Goal: Transaction & Acquisition: Purchase product/service

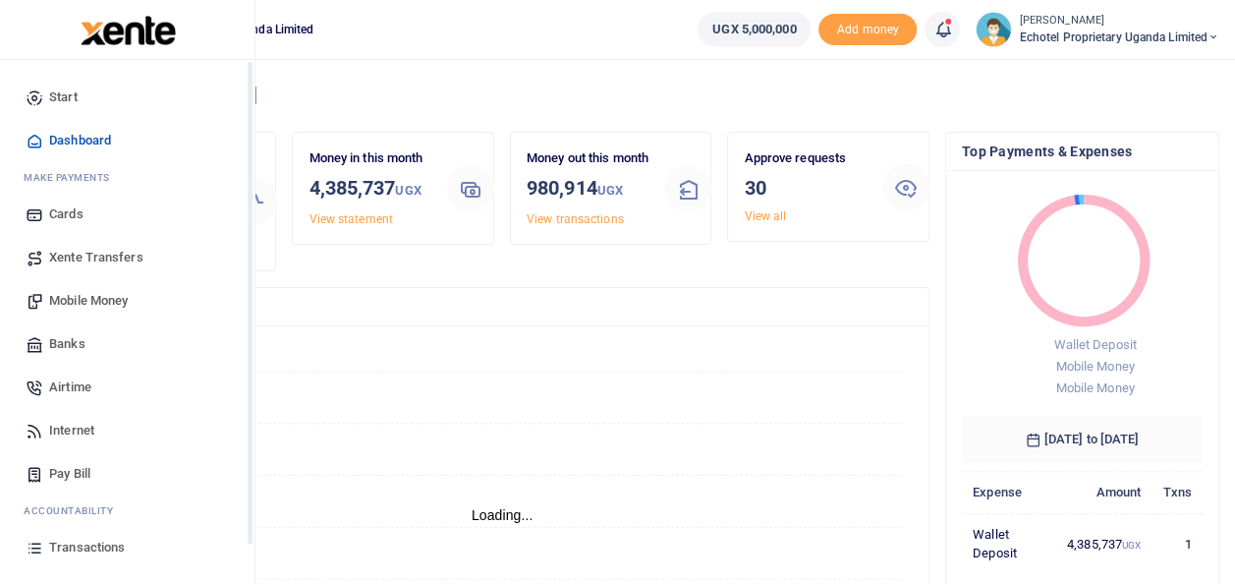
scroll to position [16, 16]
click at [74, 297] on span "Mobile Money" at bounding box center [88, 301] width 79 height 20
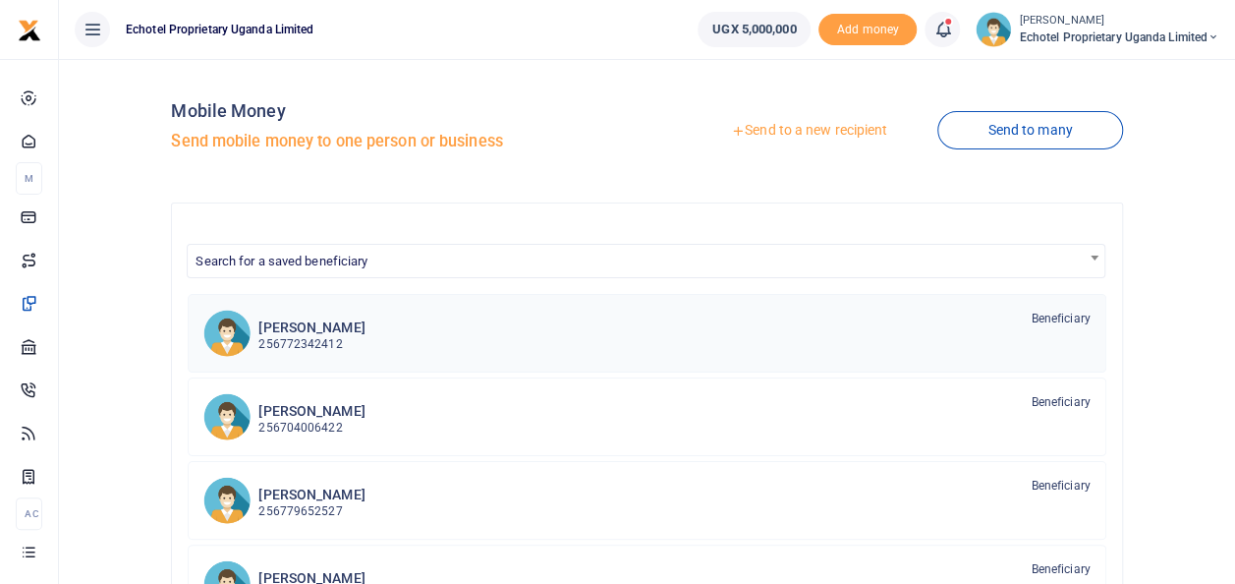
click at [279, 333] on h6 "[PERSON_NAME]" at bounding box center [311, 327] width 106 height 17
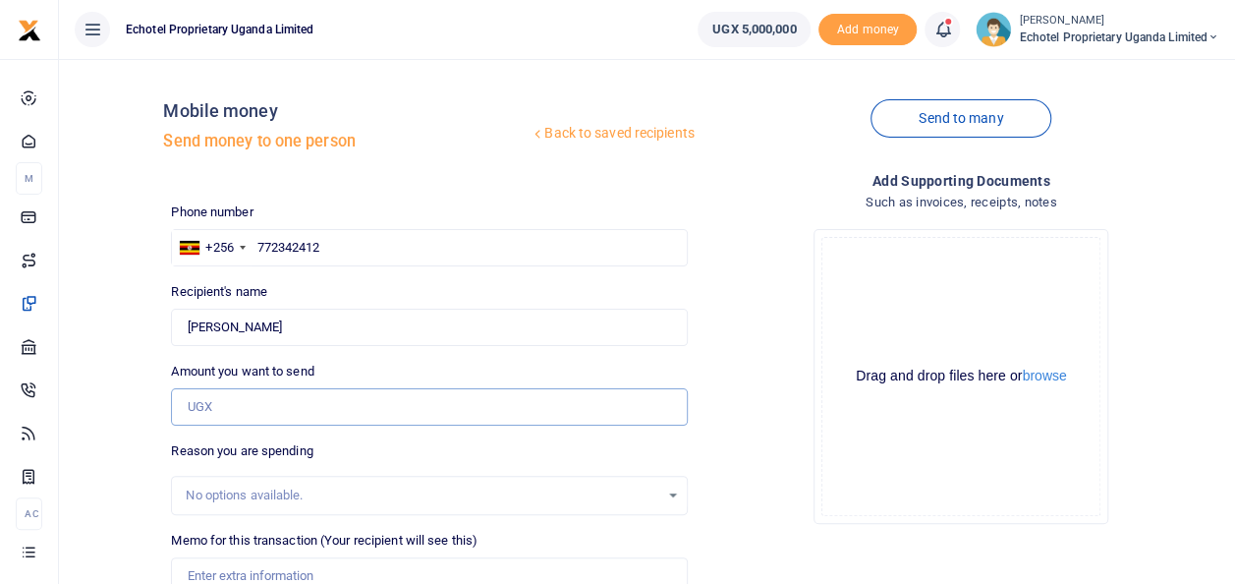
click at [253, 410] on input "Amount you want to send" at bounding box center [429, 406] width 516 height 37
type input "50,000"
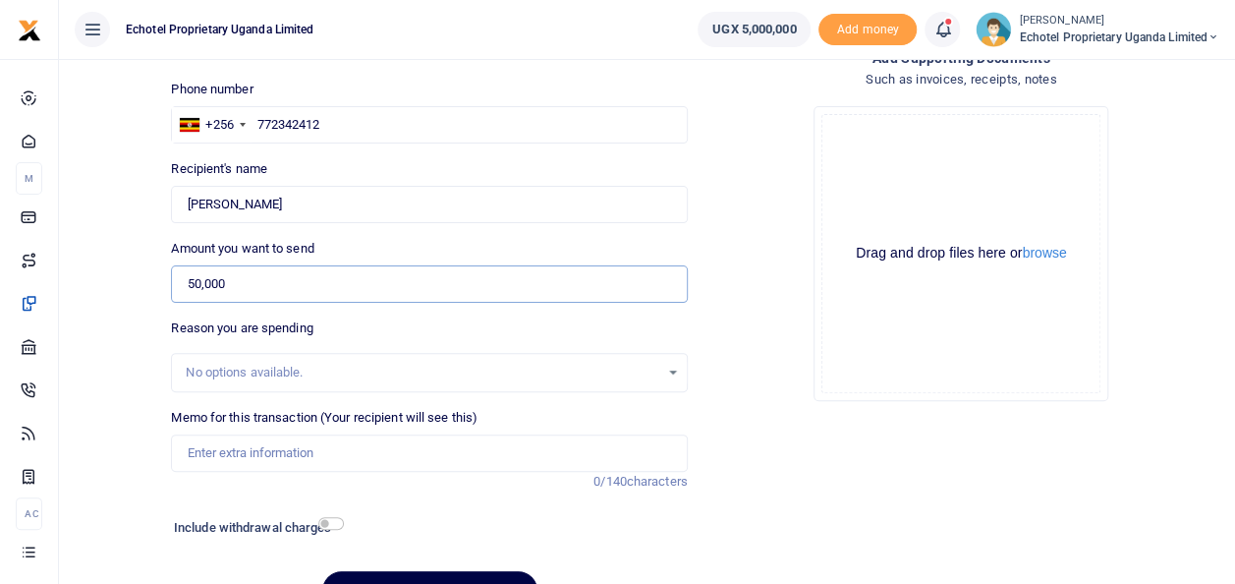
scroll to position [229, 0]
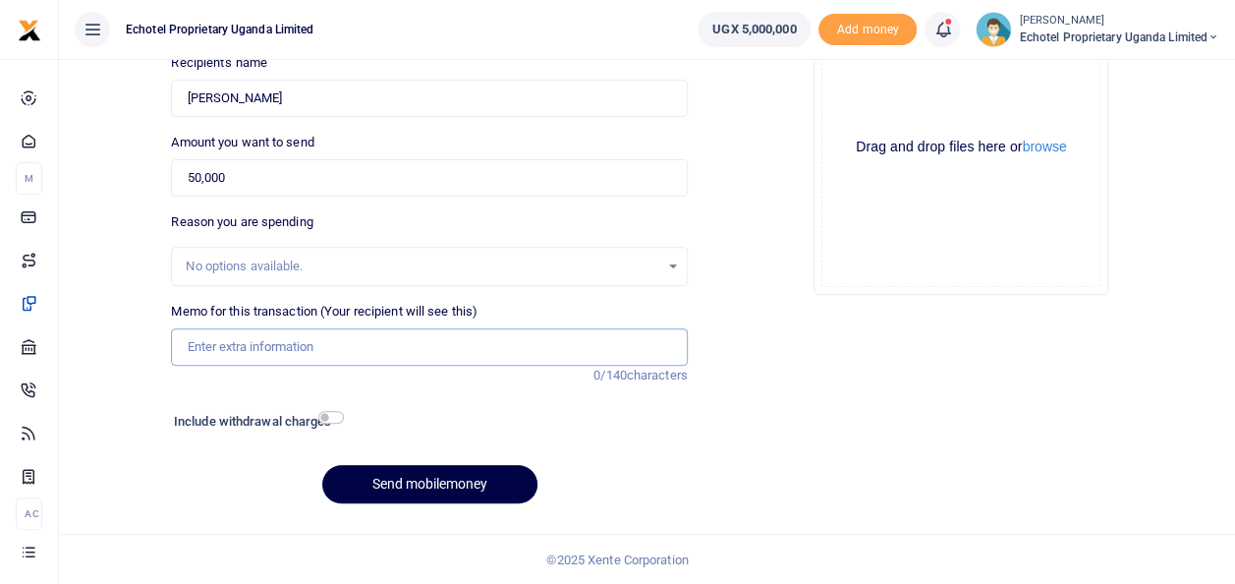
click at [248, 342] on input "Memo for this transaction (Your recipient will see this)" at bounding box center [429, 346] width 516 height 37
type input "Toll fee ticket topup"
click at [336, 417] on input "checkbox" at bounding box center [331, 417] width 26 height 13
checkbox input "true"
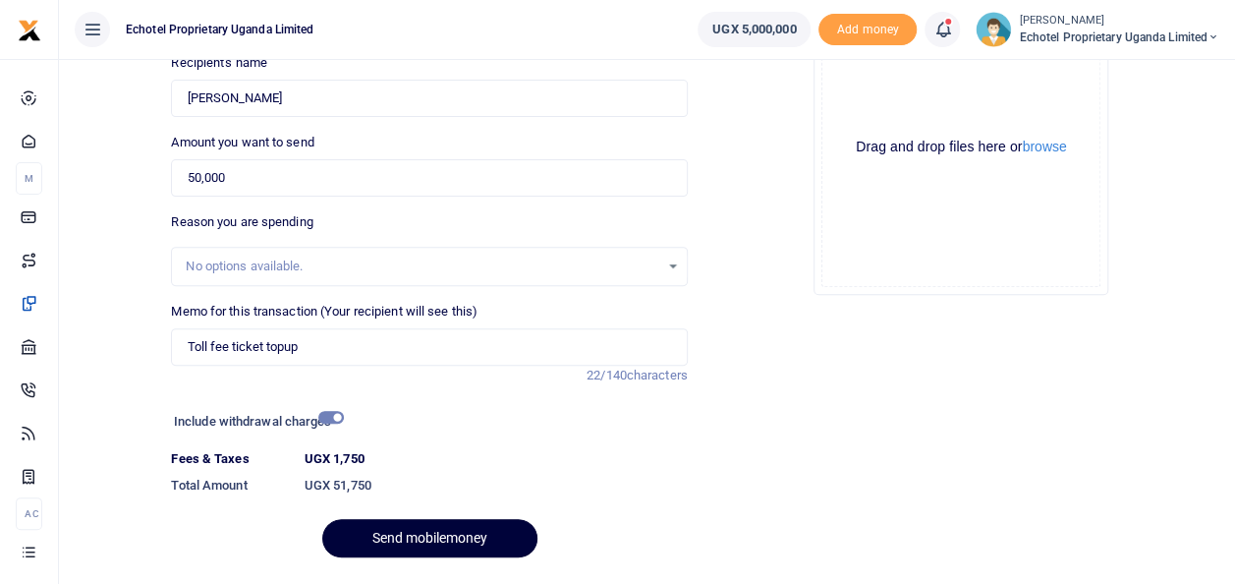
click at [457, 542] on button "Send mobilemoney" at bounding box center [429, 538] width 215 height 38
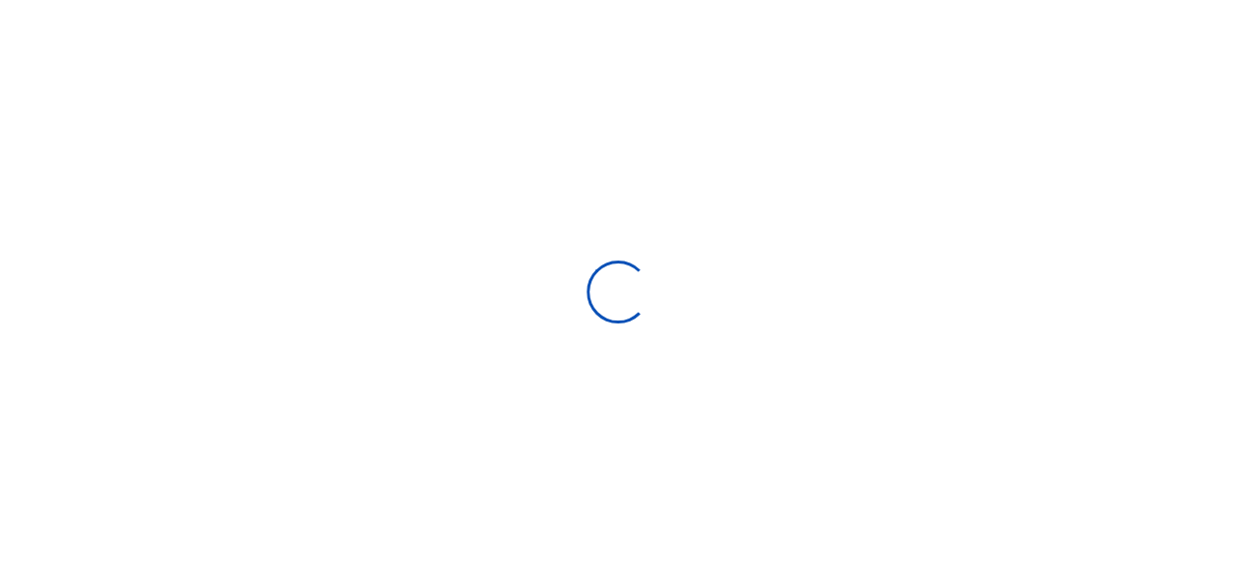
scroll to position [229, 0]
select select "Loading bundles"
select select
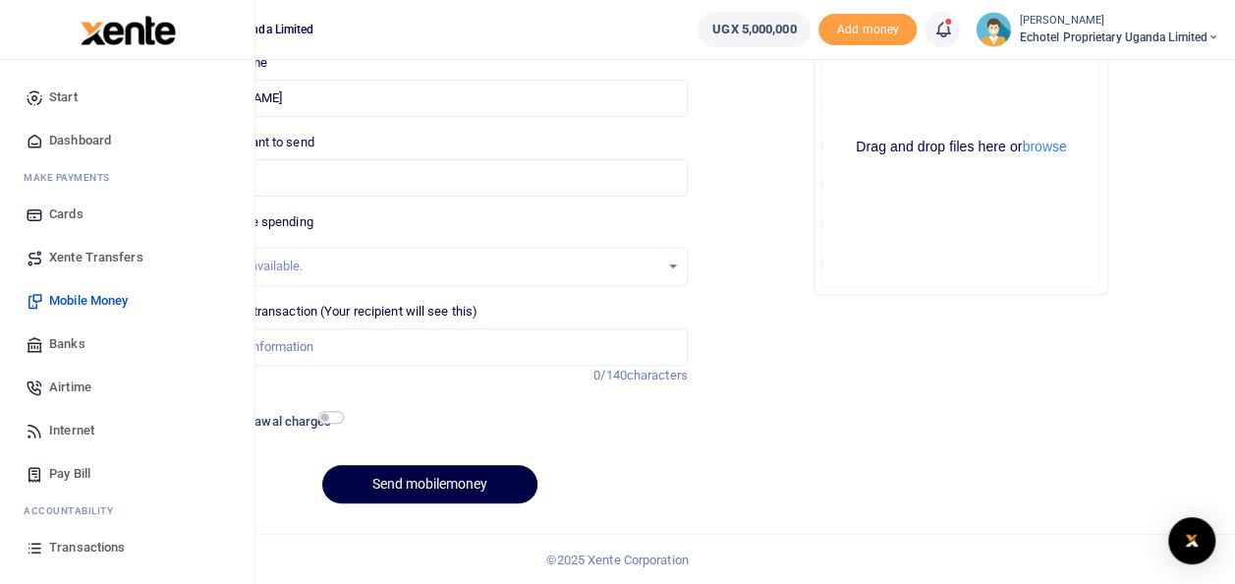
click at [64, 541] on span "Transactions" at bounding box center [87, 547] width 76 height 20
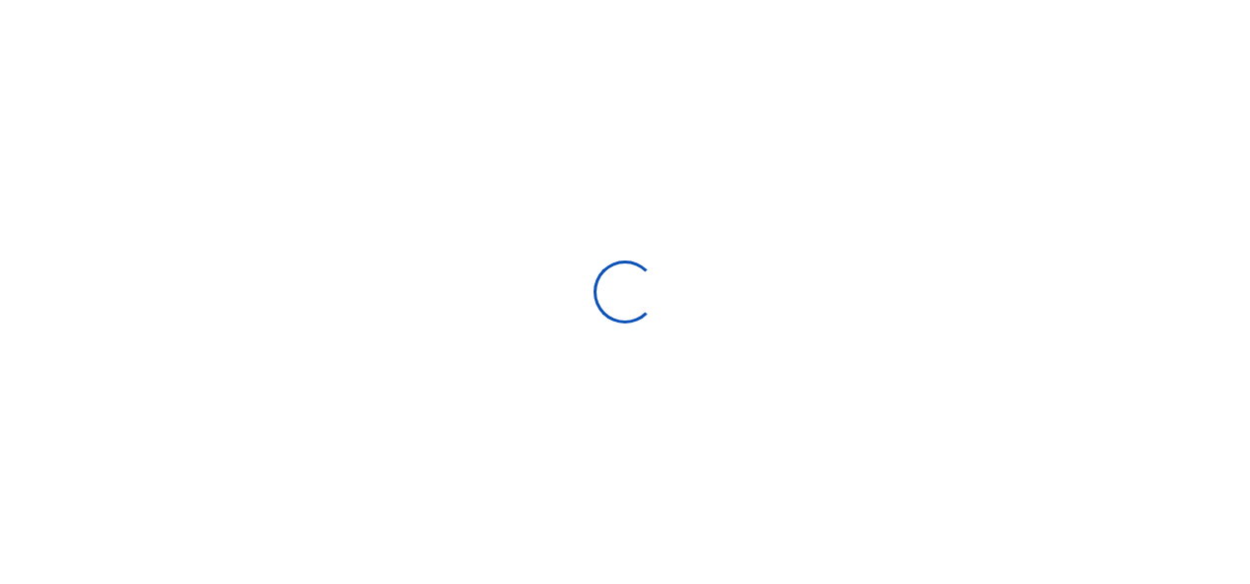
select select
type input "[DATE] - [DATE]"
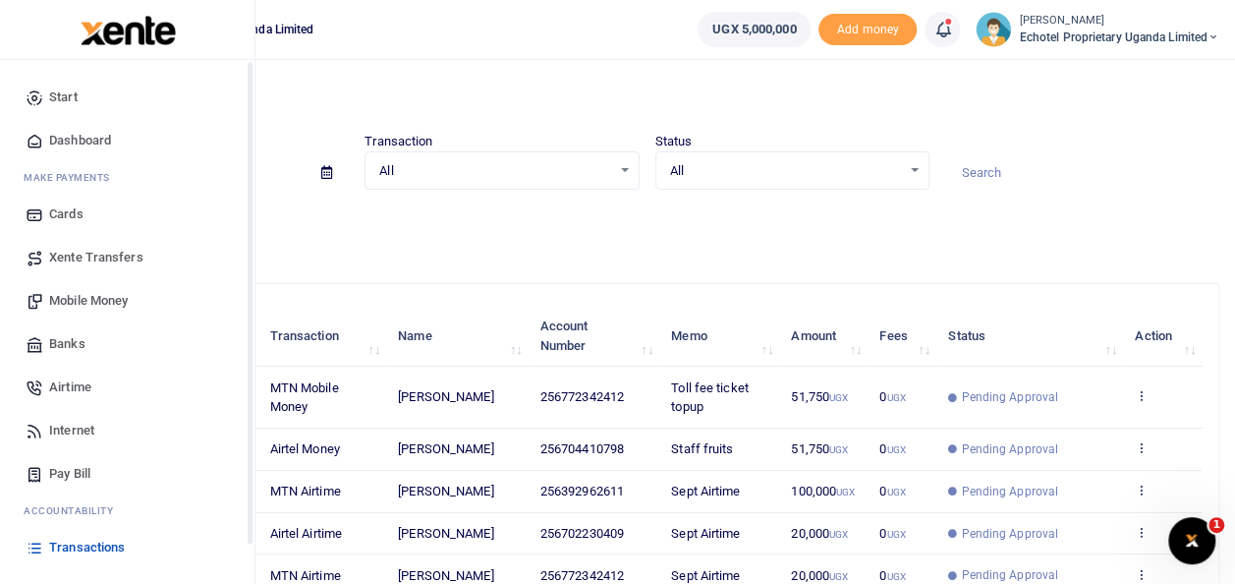
click at [70, 298] on span "Mobile Money" at bounding box center [88, 301] width 79 height 20
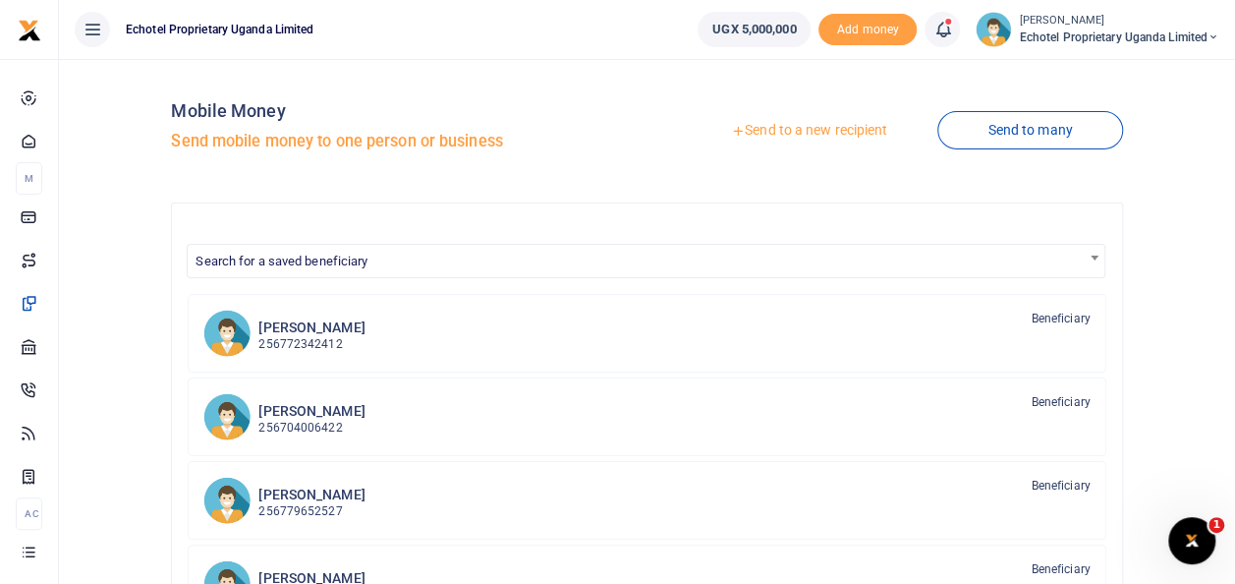
drag, startPoint x: 807, startPoint y: 130, endPoint x: 682, endPoint y: 197, distance: 142.0
click at [807, 131] on link "Send to a new recipient" at bounding box center [809, 130] width 256 height 35
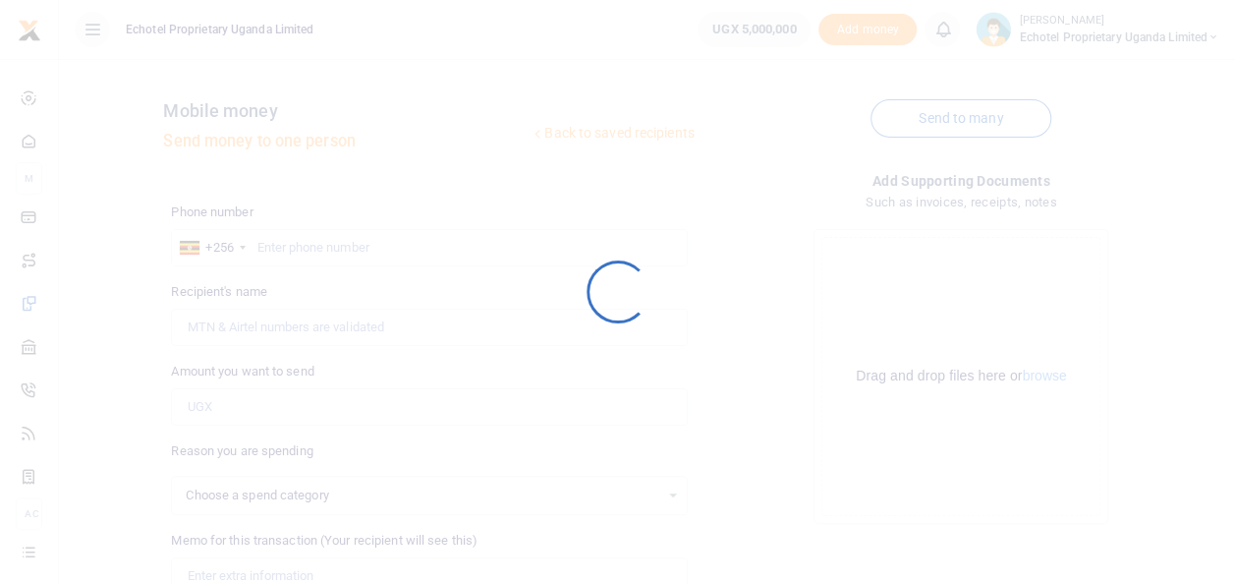
select select
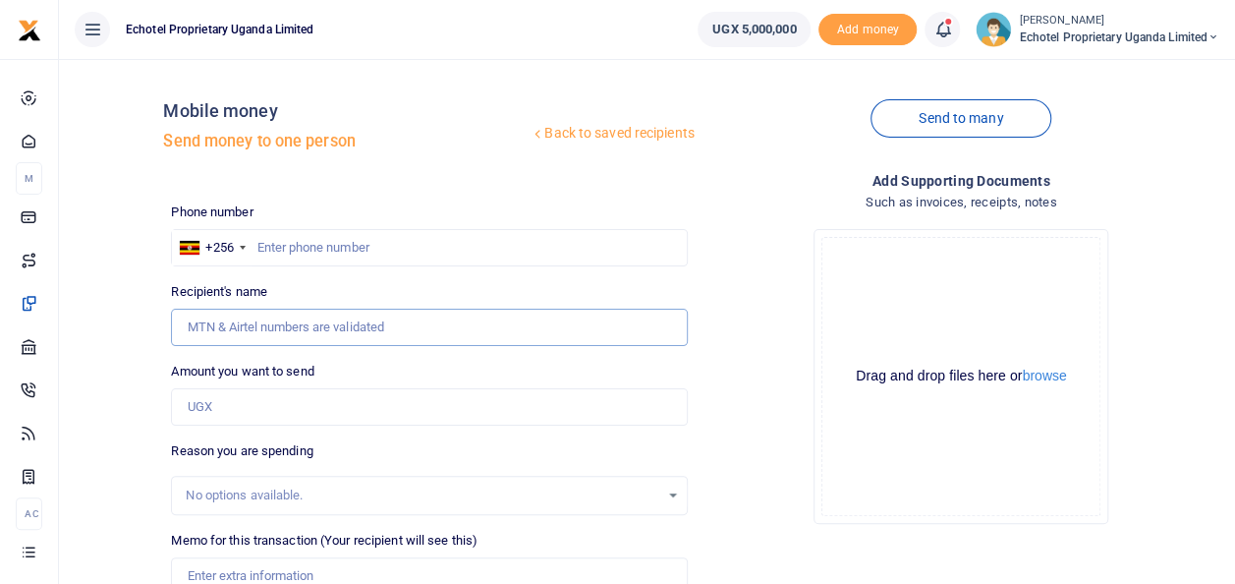
click at [294, 325] on input "Recipient's name" at bounding box center [429, 326] width 516 height 37
type input "I"
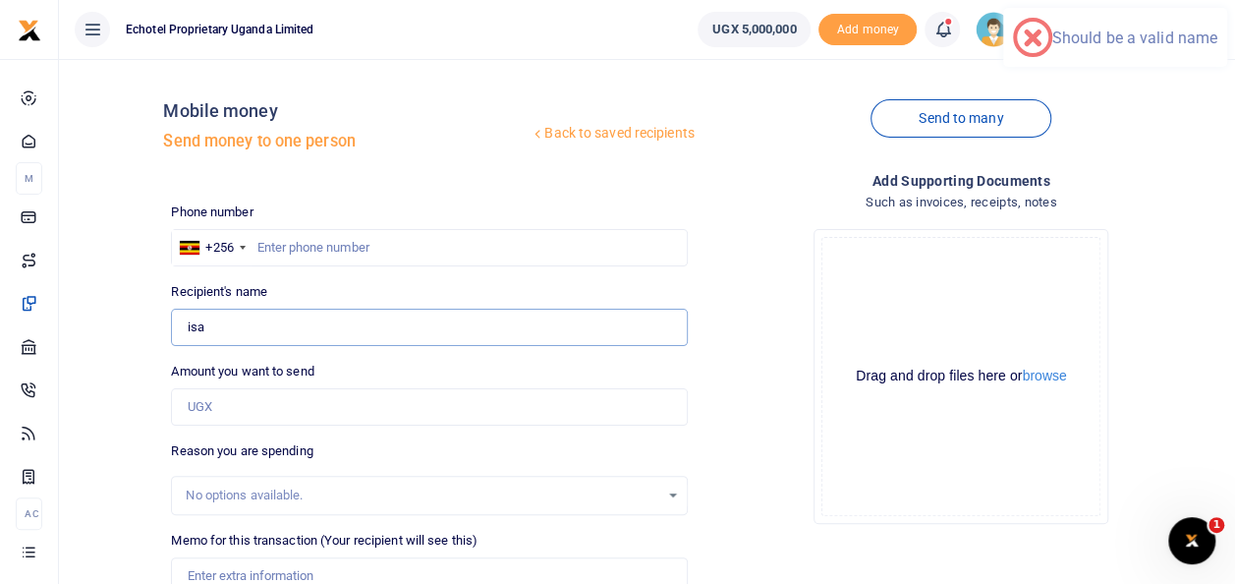
type input "Isagganya Kibuuka"
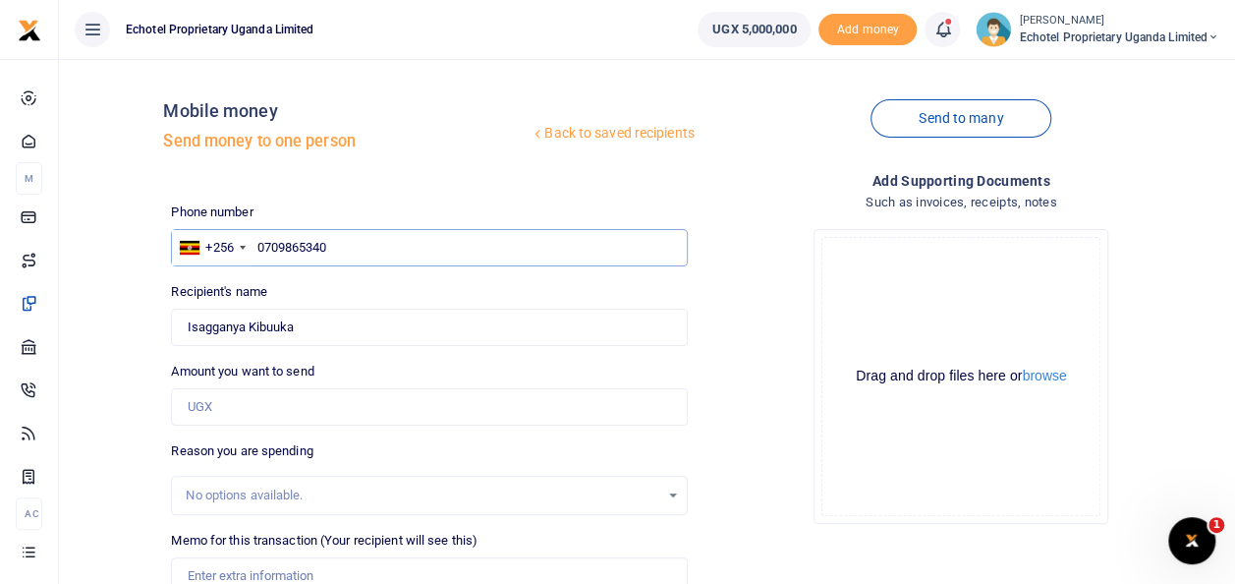
click at [265, 249] on input "0709865340" at bounding box center [429, 247] width 516 height 37
type input "709865340"
click at [259, 406] on input "Amount you want to send" at bounding box center [429, 406] width 516 height 37
type input "170"
type input "[PERSON_NAME]"
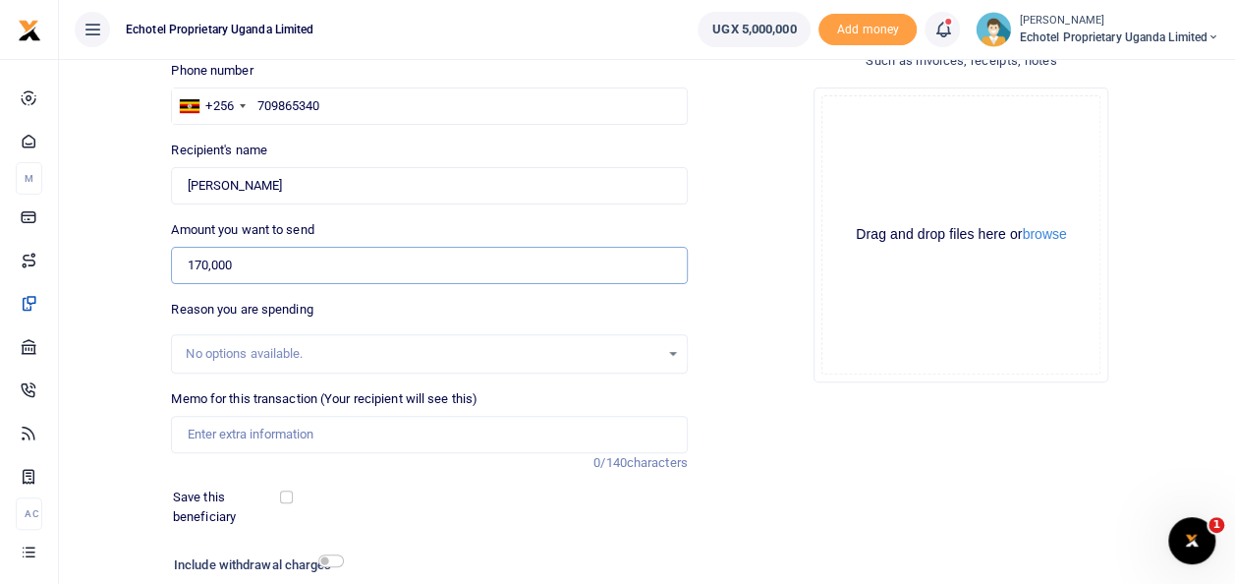
scroll to position [285, 0]
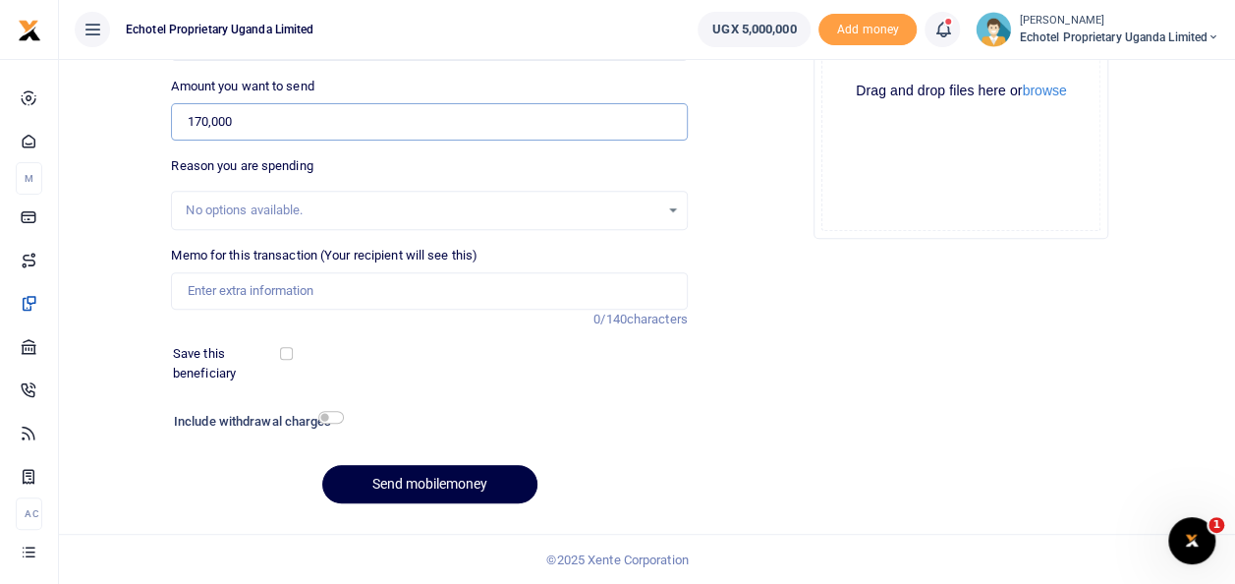
type input "170,000"
click at [269, 289] on input "Memo for this transaction (Your recipient will see this)" at bounding box center [429, 290] width 516 height 37
click at [265, 289] on input "Memo for this transaction (Your recipient will see this)" at bounding box center [429, 290] width 516 height 37
paste input "site survey at [GEOGRAPHIC_DATA] altitude training gro"
click at [187, 291] on input "site survey at [GEOGRAPHIC_DATA] altitude training ground" at bounding box center [429, 290] width 516 height 37
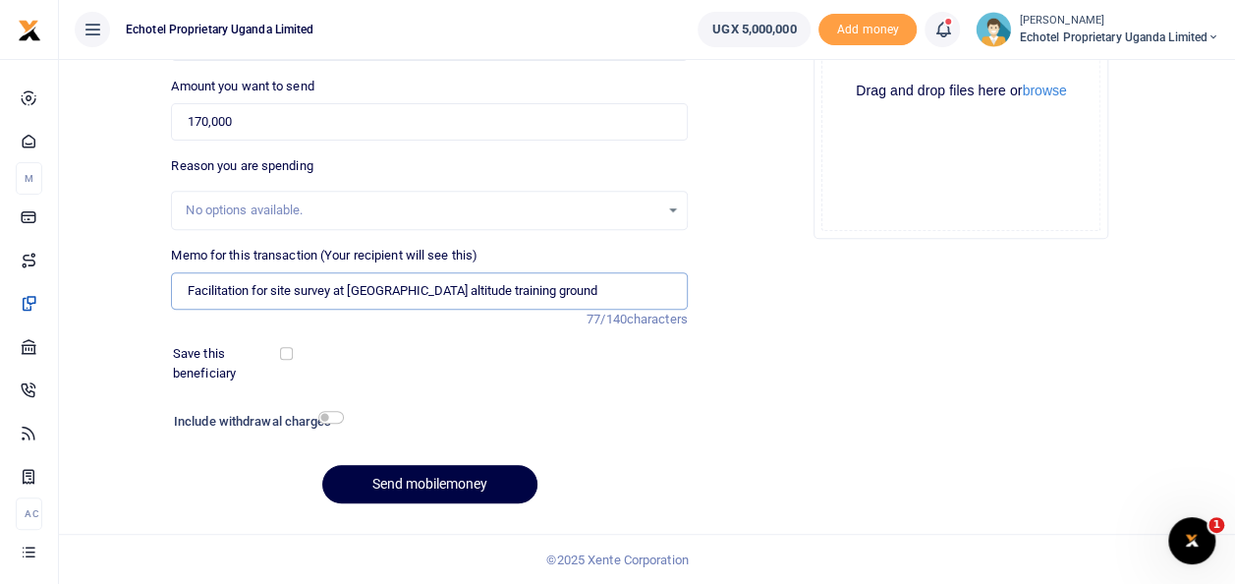
type input "Facilitation for site survey at [GEOGRAPHIC_DATA] altitude training ground"
click at [316, 418] on h6 "Include withdrawal charges" at bounding box center [254, 422] width 161 height 16
click at [1057, 91] on button "browse" at bounding box center [1044, 90] width 44 height 15
click at [325, 417] on input "checkbox" at bounding box center [331, 417] width 26 height 13
checkbox input "true"
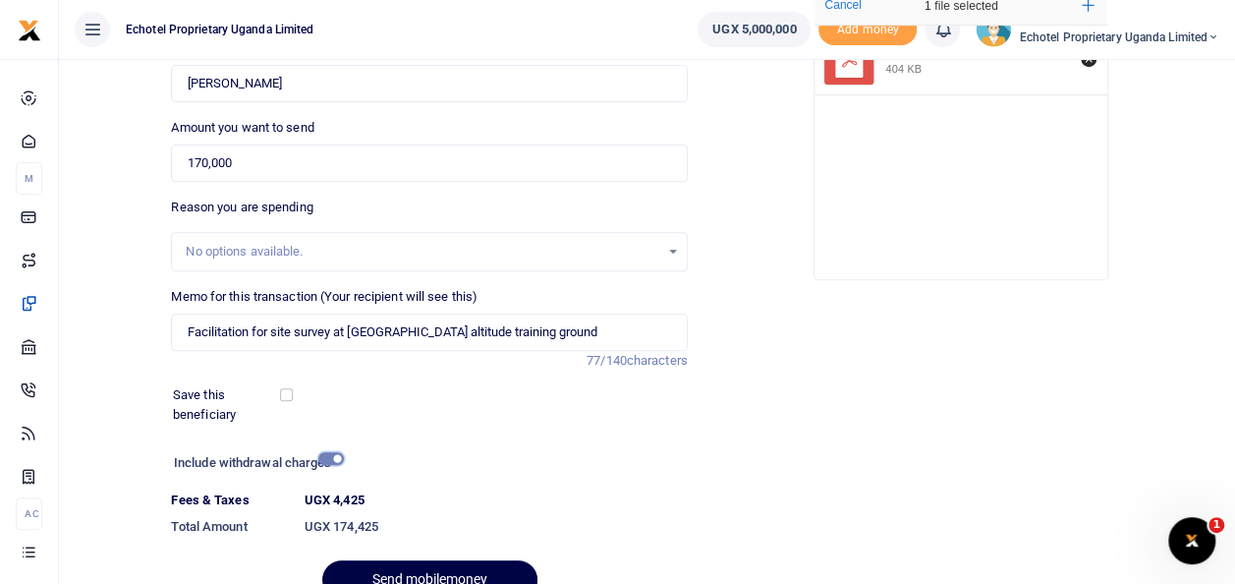
scroll to position [339, 0]
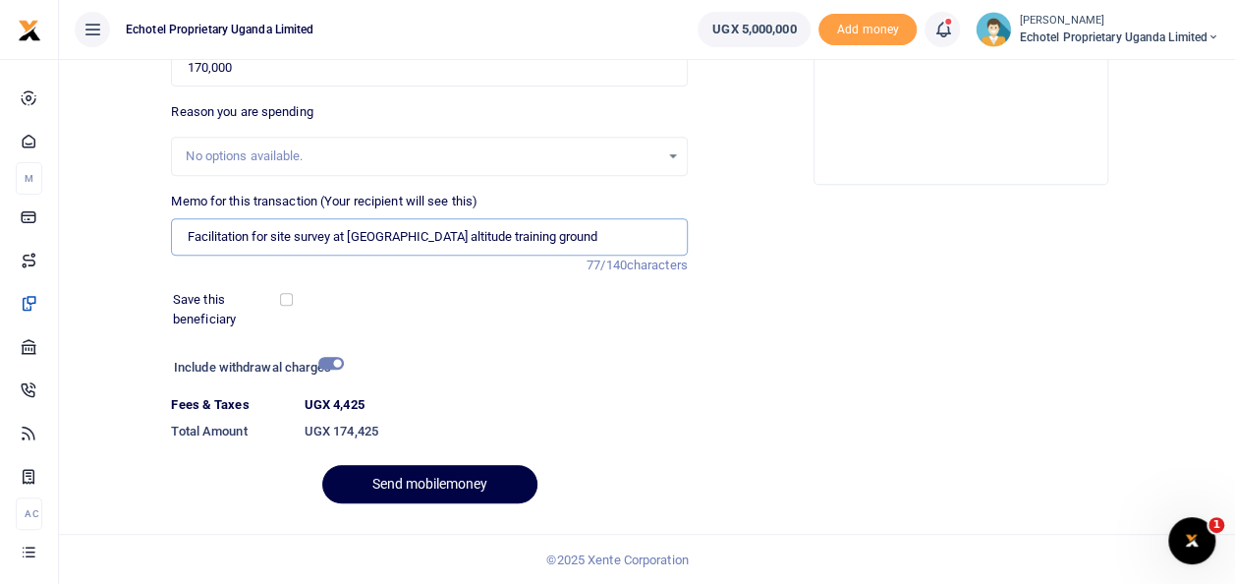
click at [273, 236] on input "Facilitation for site survey at [GEOGRAPHIC_DATA] altitude training ground" at bounding box center [429, 236] width 516 height 37
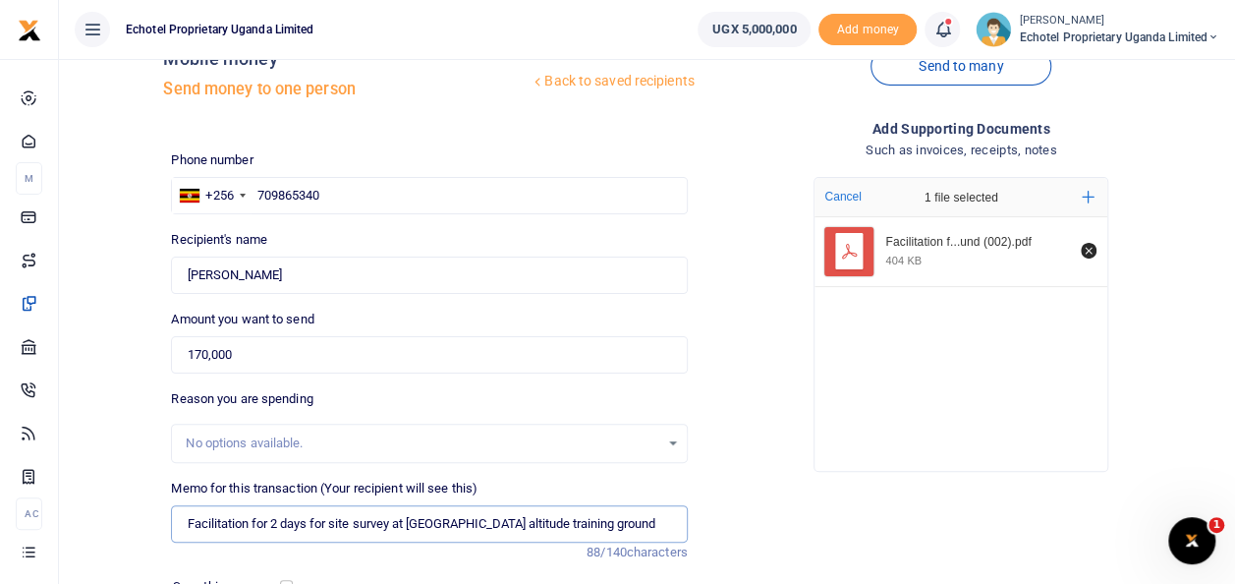
scroll to position [0, 0]
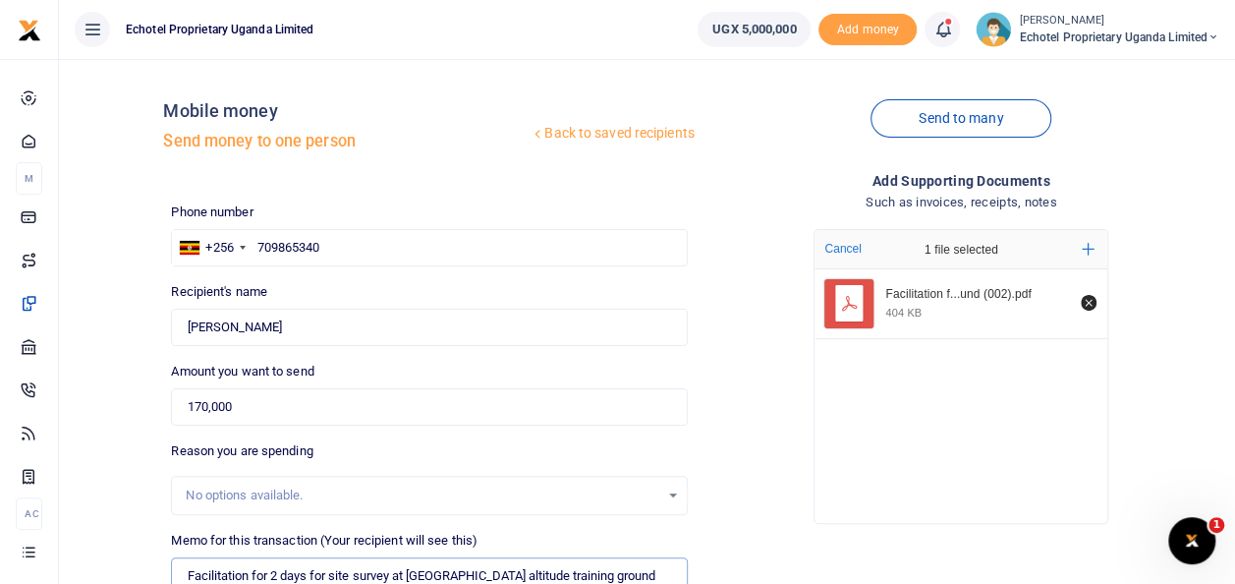
type input "Facilitation for 2 days for site survey at [GEOGRAPHIC_DATA] altitude training …"
click at [258, 244] on input "709865340" at bounding box center [429, 247] width 516 height 37
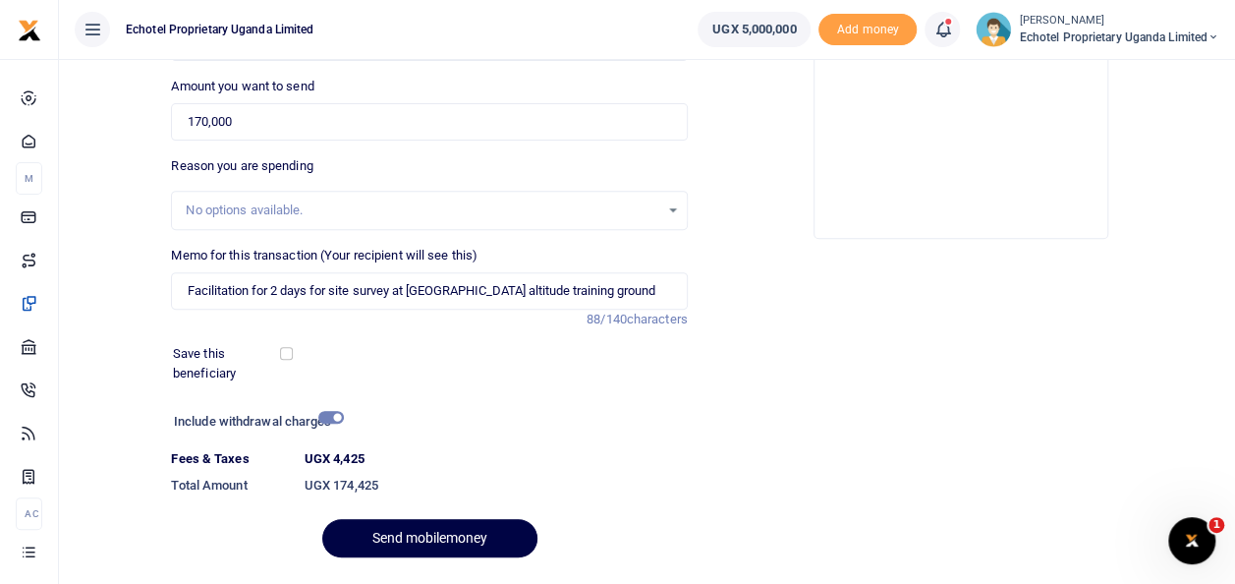
scroll to position [339, 0]
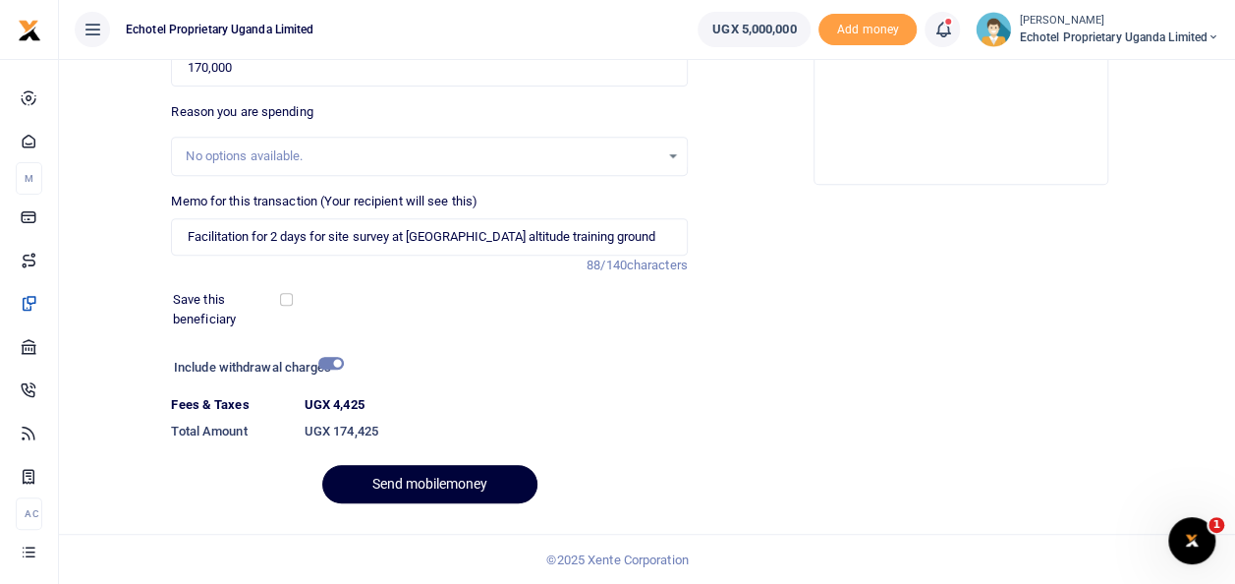
click at [414, 483] on button "Send mobilemoney" at bounding box center [429, 484] width 215 height 38
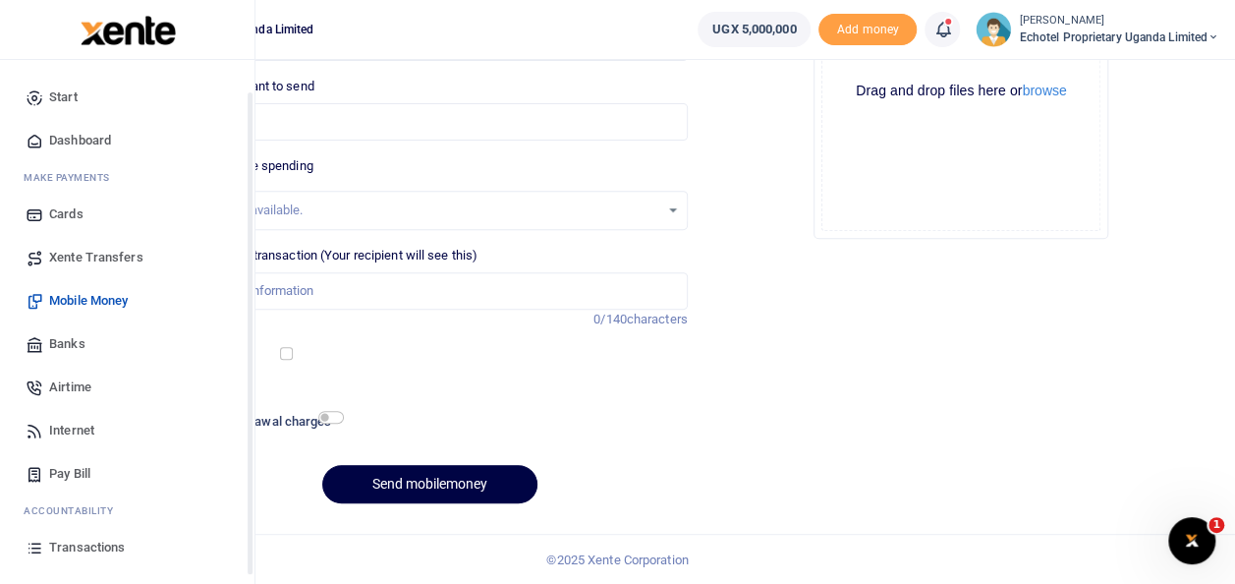
scroll to position [117, 0]
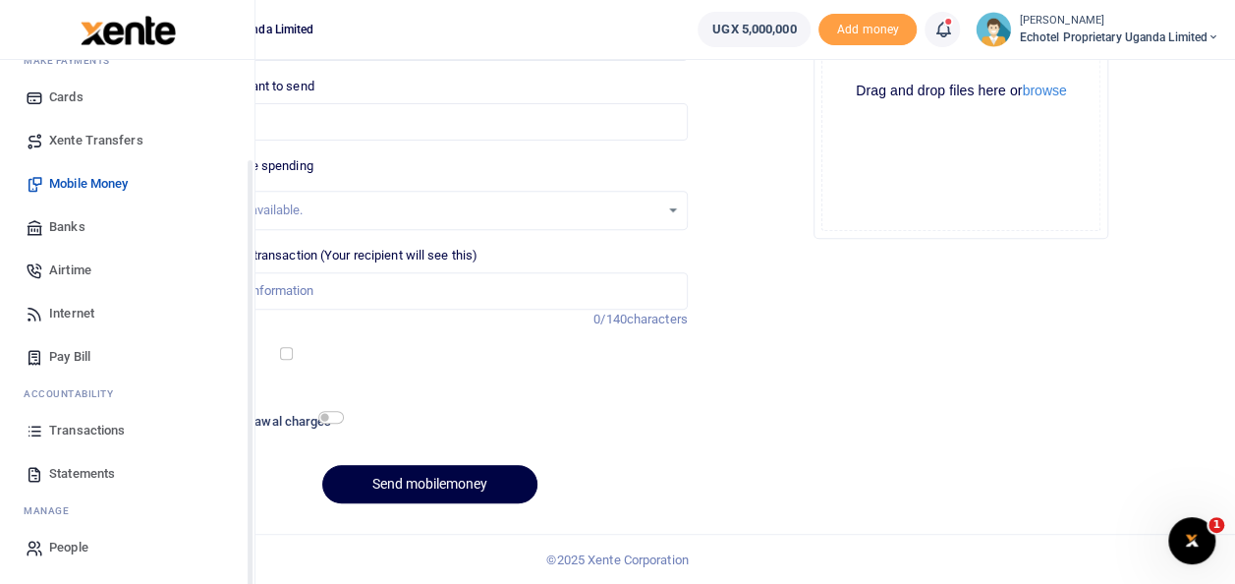
click at [95, 421] on span "Transactions" at bounding box center [87, 430] width 76 height 20
